Goal: Task Accomplishment & Management: Use online tool/utility

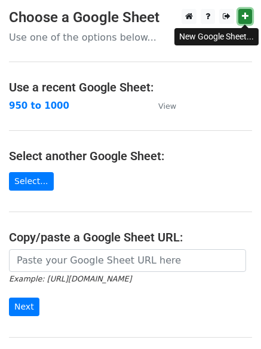
click at [245, 13] on icon at bounding box center [245, 16] width 7 height 8
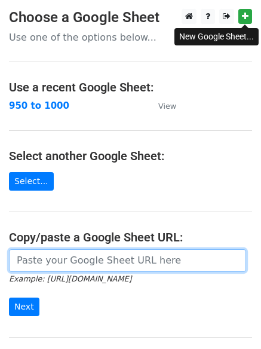
click at [75, 263] on input "url" at bounding box center [127, 260] width 237 height 23
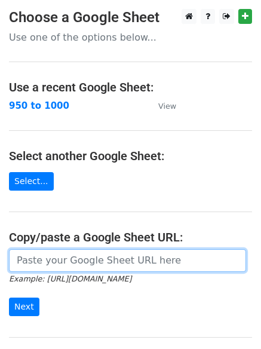
paste input "https://docs.google.com/spreadsheets/d/1vhpUWIJZVslGTIcxQZ_trVClFcF3UokEItu2H_K…"
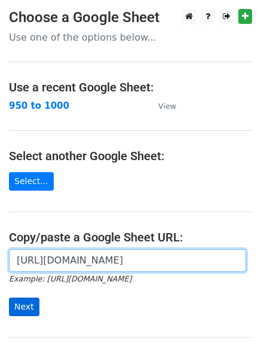
type input "https://docs.google.com/spreadsheets/d/1vhpUWIJZVslGTIcxQZ_trVClFcF3UokEItu2H_K…"
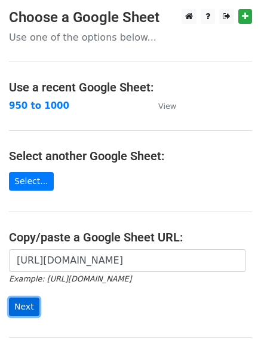
scroll to position [0, 0]
click at [29, 307] on input "Next" at bounding box center [24, 307] width 30 height 19
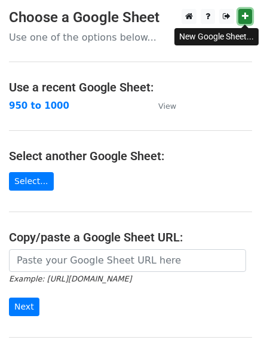
click at [249, 19] on link at bounding box center [246, 16] width 14 height 15
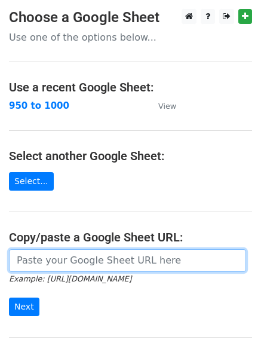
click at [72, 261] on input "url" at bounding box center [127, 260] width 237 height 23
paste input "https://docs.google.com/spreadsheets/d/1yuUNGeK9iBi-Nb1DzHyl96U542K0-AneXiugwSu…"
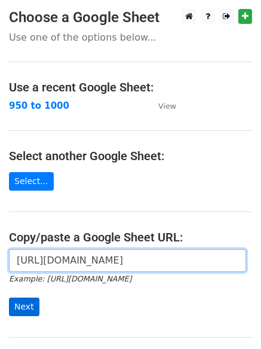
type input "https://docs.google.com/spreadsheets/d/1yuUNGeK9iBi-Nb1DzHyl96U542K0-AneXiugwSu…"
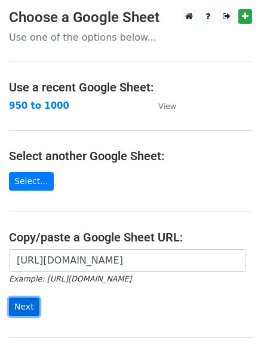
scroll to position [0, 0]
click at [19, 304] on input "Next" at bounding box center [24, 307] width 30 height 19
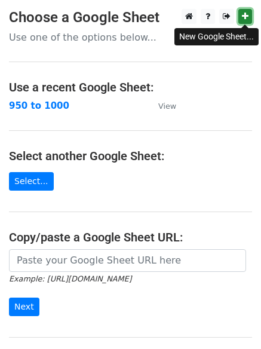
click at [243, 15] on icon at bounding box center [245, 16] width 7 height 8
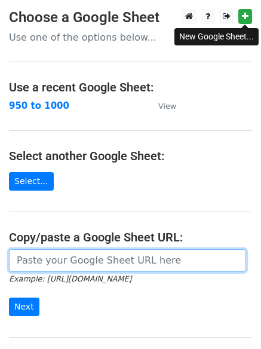
click at [39, 258] on input "url" at bounding box center [127, 260] width 237 height 23
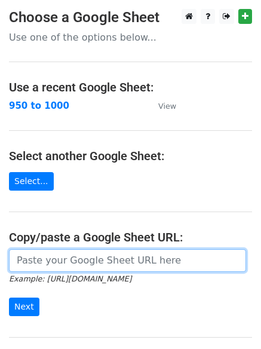
paste input "https://docs.google.com/spreadsheets/d/1Xeh6d78CFYG2JmM8yhf4ZOjcx5MWYEwG_7txozk…"
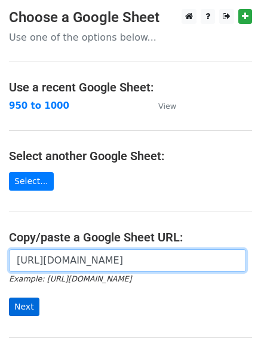
type input "https://docs.google.com/spreadsheets/d/1Xeh6d78CFYG2JmM8yhf4ZOjcx5MWYEwG_7txozk…"
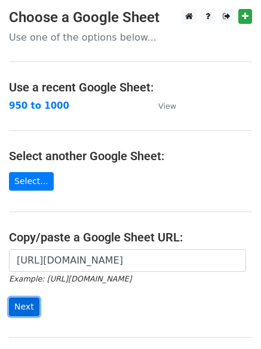
scroll to position [0, 0]
click at [22, 302] on input "Next" at bounding box center [24, 307] width 30 height 19
